Goal: Task Accomplishment & Management: Manage account settings

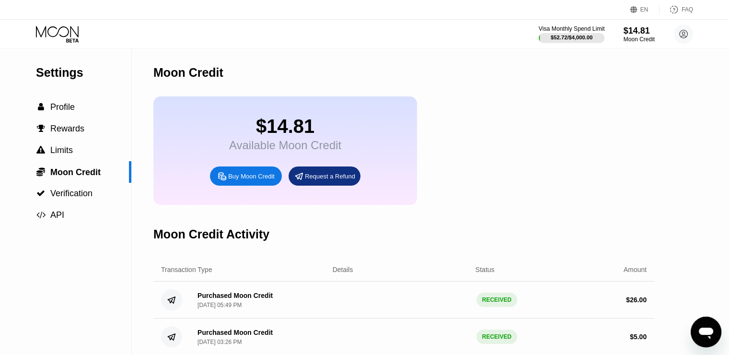
click at [593, 33] on div "$52.72 / $4,000.00" at bounding box center [572, 37] width 66 height 11
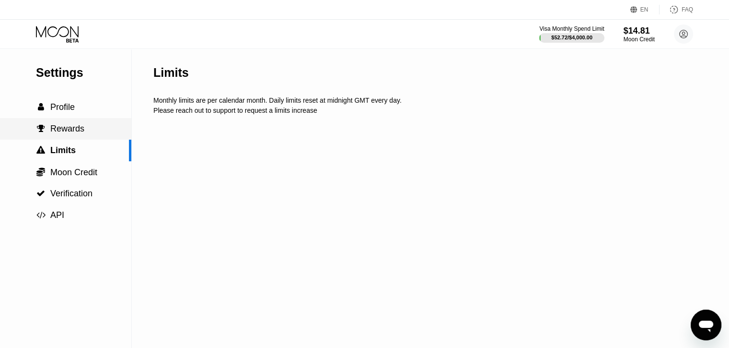
click at [67, 123] on div " Rewards" at bounding box center [65, 129] width 131 height 22
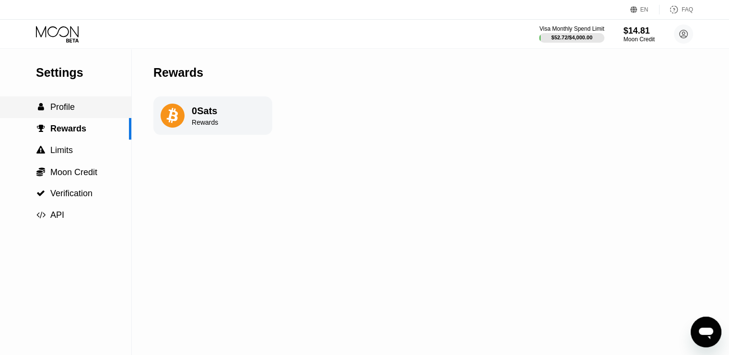
click at [68, 112] on span "Profile" at bounding box center [62, 107] width 24 height 10
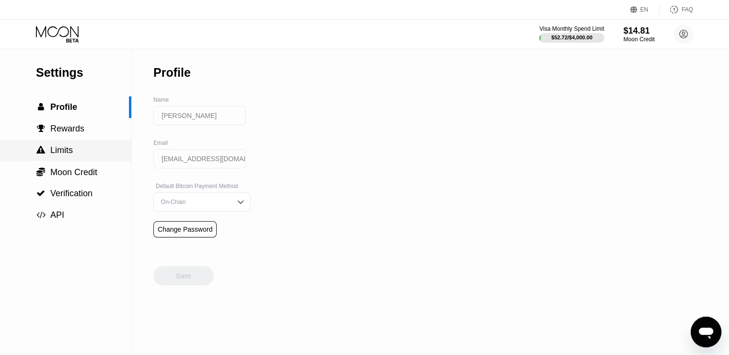
click at [78, 161] on div " Limits" at bounding box center [65, 151] width 131 height 22
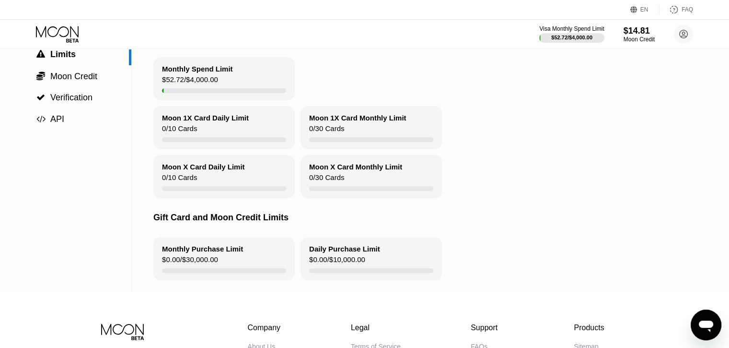
scroll to position [48, 0]
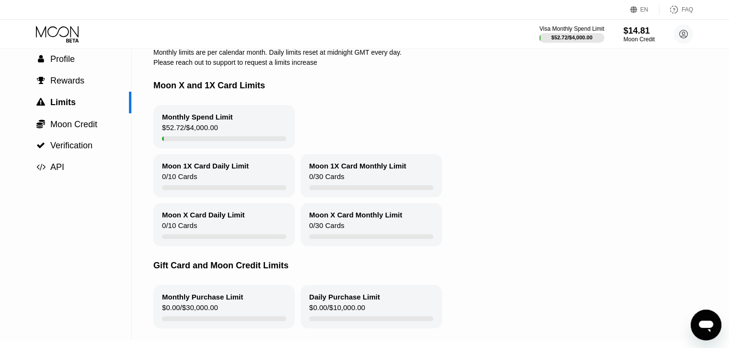
drag, startPoint x: 232, startPoint y: 133, endPoint x: 213, endPoint y: 126, distance: 20.3
click at [230, 131] on div "Monthly Spend Limit $52.72 / $4,000.00" at bounding box center [223, 126] width 141 height 43
click at [207, 121] on div "Monthly Spend Limit" at bounding box center [197, 117] width 71 height 8
click at [81, 142] on span "Verification" at bounding box center [71, 146] width 42 height 10
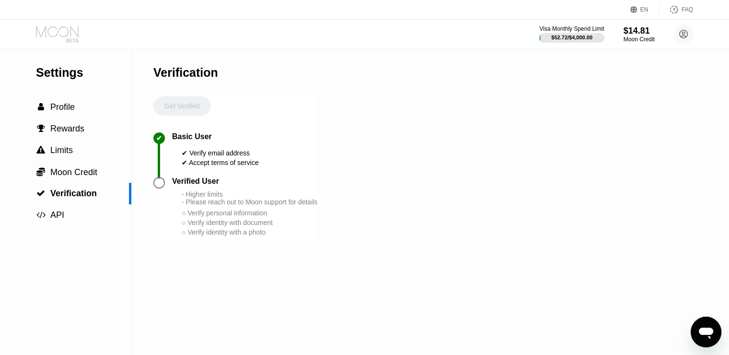
click at [61, 35] on icon at bounding box center [57, 31] width 43 height 11
